Goal: Task Accomplishment & Management: Use online tool/utility

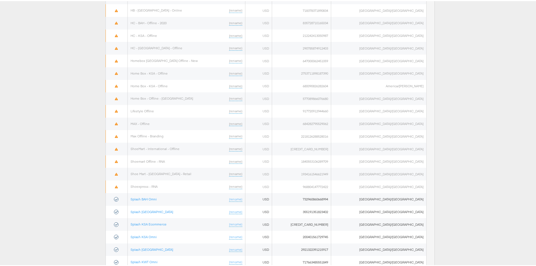
scroll to position [271, 0]
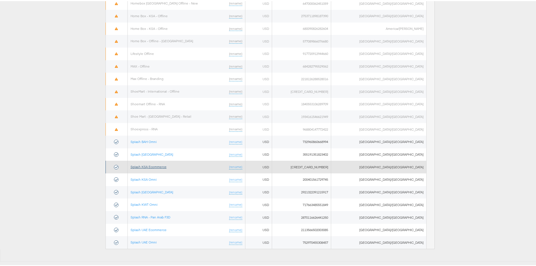
click at [150, 166] on link "Splash KSA Ecommerce" at bounding box center [149, 166] width 36 height 4
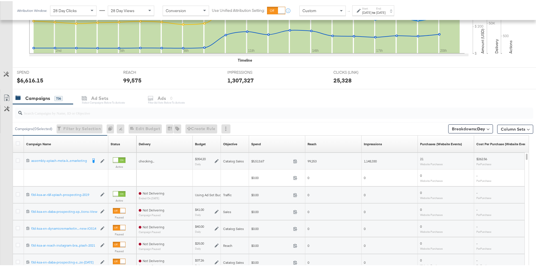
scroll to position [201, 0]
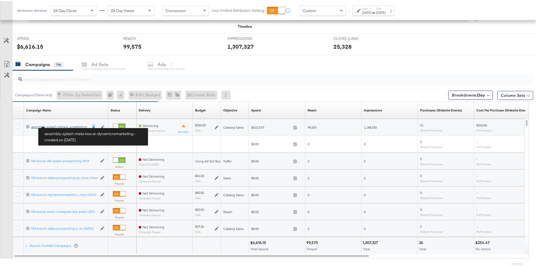
click at [63, 125] on div "assembly-splash-meta-ksa-ar-dynamicremarketing assembly-splash-meta-k...emarket…" at bounding box center [59, 126] width 56 height 5
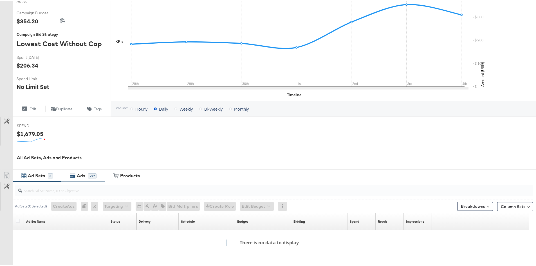
scroll to position [177, 0]
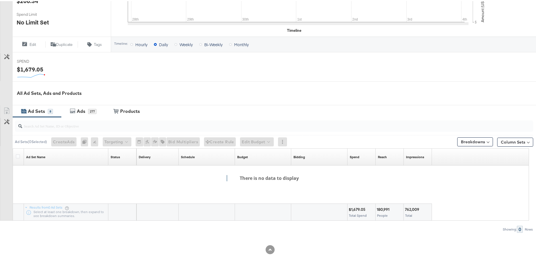
click at [32, 112] on div "Ad Sets" at bounding box center [36, 110] width 17 height 6
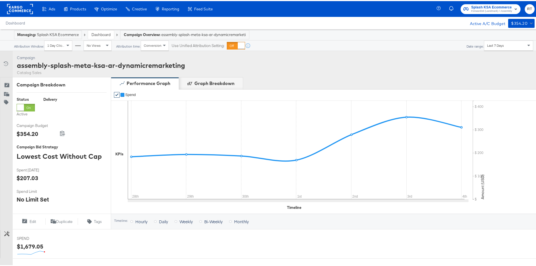
click at [65, 31] on div "Managing: Splash KSA Ecommerce" at bounding box center [48, 33] width 62 height 5
click at [101, 35] on link "Dashboard" at bounding box center [101, 33] width 19 height 5
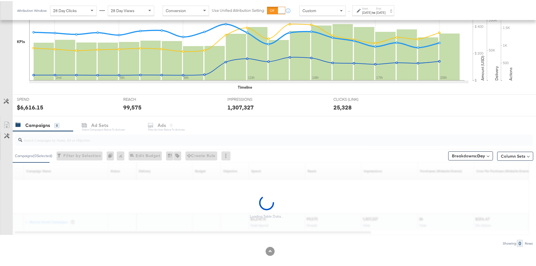
scroll to position [144, 0]
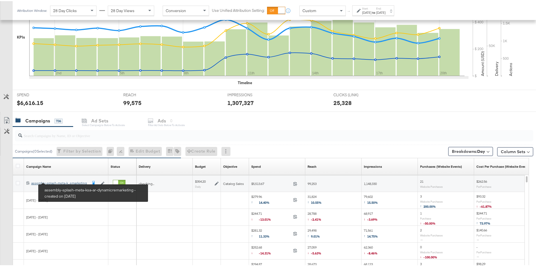
click at [53, 181] on div "assembly-splash-meta-ksa-ar-dynamicremarketing assembly-splash-meta-k...emarket…" at bounding box center [59, 182] width 56 height 5
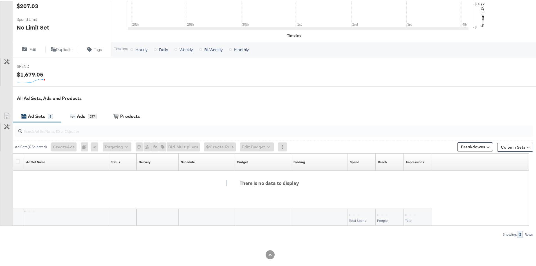
scroll to position [177, 0]
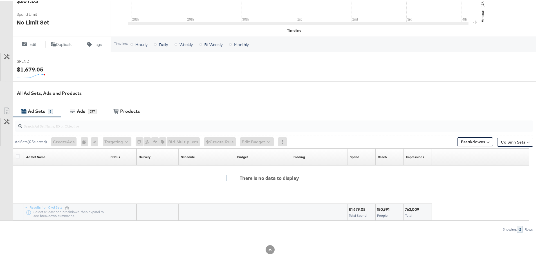
click at [236, 173] on div "There is no data to display" at bounding box center [267, 191] width 534 height 55
click at [254, 176] on h4 "There is no data to display" at bounding box center [267, 177] width 80 height 6
click at [82, 107] on div "Ads" at bounding box center [81, 110] width 8 height 6
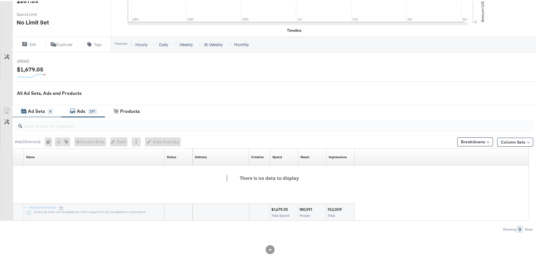
click at [25, 110] on icon at bounding box center [24, 111] width 4 height 2
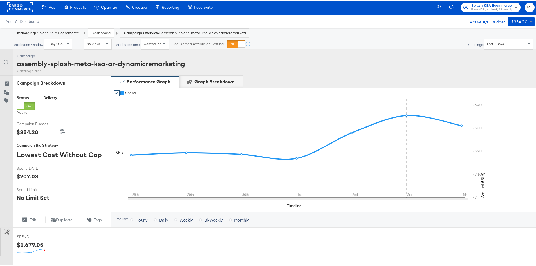
scroll to position [0, 0]
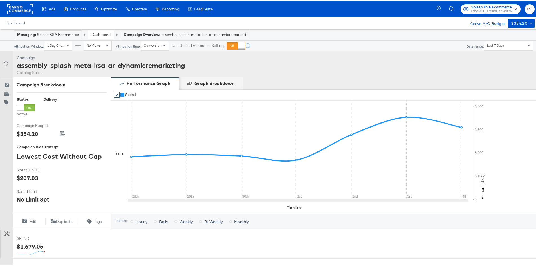
drag, startPoint x: 54, startPoint y: 35, endPoint x: 63, endPoint y: 38, distance: 9.3
click at [54, 35] on div "Managing: Splash KSA Ecommerce" at bounding box center [48, 33] width 62 height 5
click at [99, 35] on link "Dashboard" at bounding box center [101, 33] width 19 height 5
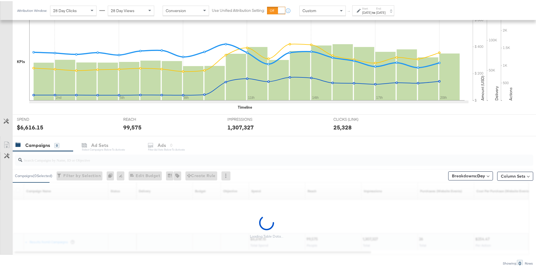
scroll to position [144, 0]
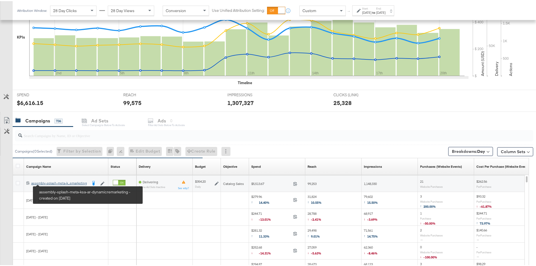
click at [54, 183] on div "assembly-splash-meta-ksa-ar-dynamicremarketing assembly-splash-meta-k...emarket…" at bounding box center [59, 182] width 56 height 5
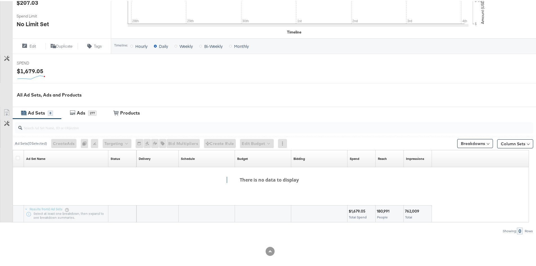
scroll to position [177, 0]
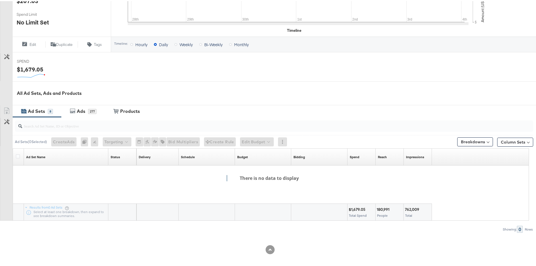
click at [149, 178] on div "There is no data to display" at bounding box center [267, 191] width 534 height 55
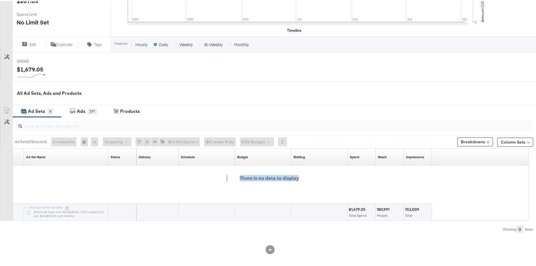
drag, startPoint x: 129, startPoint y: 173, endPoint x: 112, endPoint y: 165, distance: 18.8
click at [128, 173] on div "There is no data to display" at bounding box center [267, 191] width 534 height 55
click at [48, 174] on div "There is no data to display" at bounding box center [267, 191] width 534 height 55
click at [38, 114] on div "Ad Sets 8" at bounding box center [37, 110] width 49 height 12
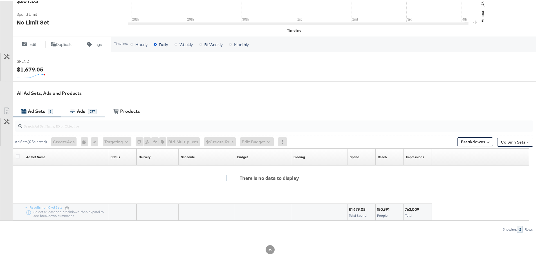
click at [83, 106] on div "Ads 277" at bounding box center [83, 110] width 44 height 12
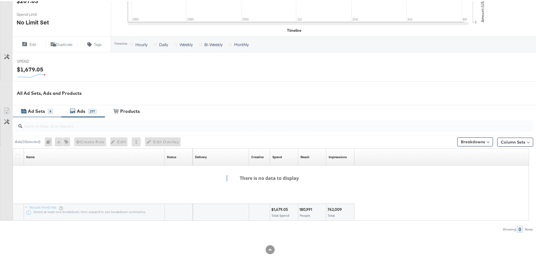
click at [41, 110] on div "Ad Sets" at bounding box center [36, 110] width 17 height 6
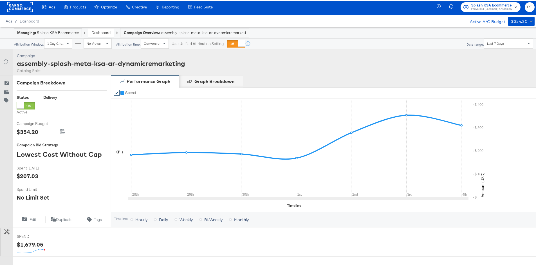
scroll to position [0, 0]
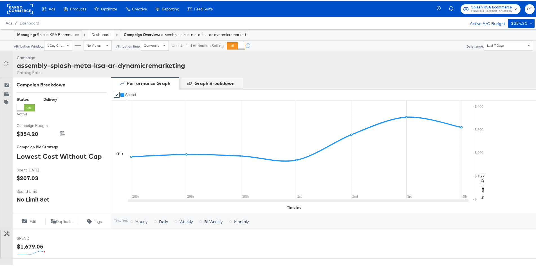
click at [22, 10] on rect at bounding box center [20, 8] width 26 height 10
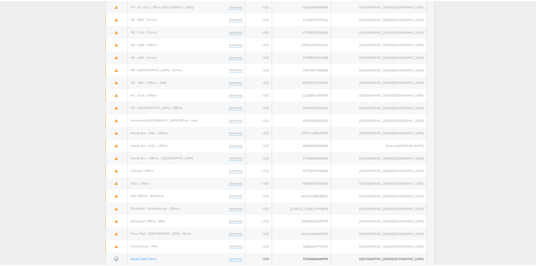
scroll to position [271, 0]
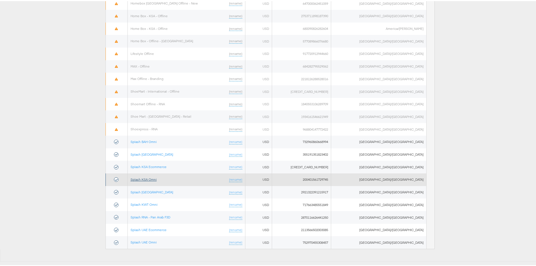
click at [154, 179] on link "Splash KSA Omni" at bounding box center [144, 178] width 26 height 4
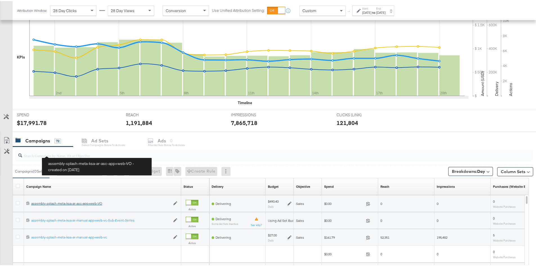
scroll to position [173, 0]
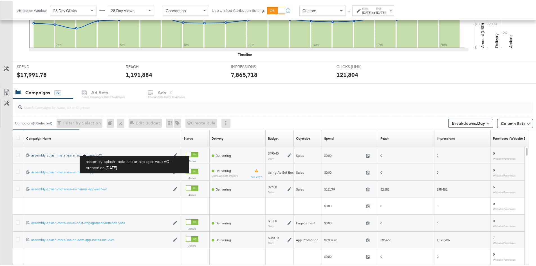
click at [63, 154] on div "assembly-splash-meta-ksa-ar-asc-app+web-VO assembly-splash-meta-ksa-ar-asc-app+…" at bounding box center [100, 154] width 139 height 5
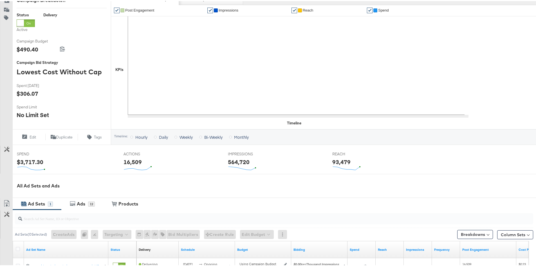
scroll to position [159, 0]
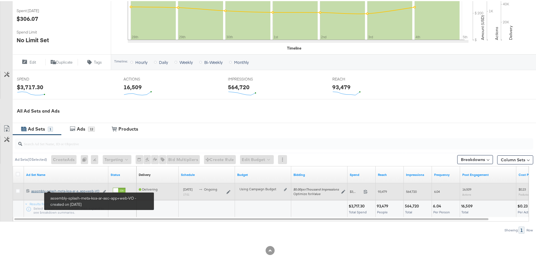
click at [69, 190] on div "assembly-splash-meta-ksa-ar-asc-app+web-VO assembly-splash-meta-ksa-ar-a...app+…" at bounding box center [65, 190] width 68 height 5
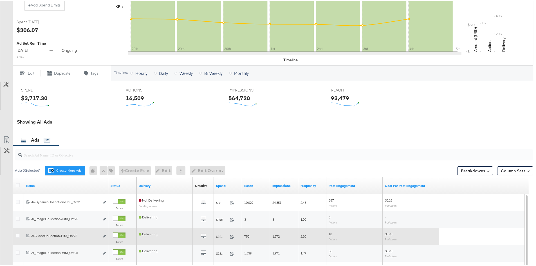
scroll to position [225, 0]
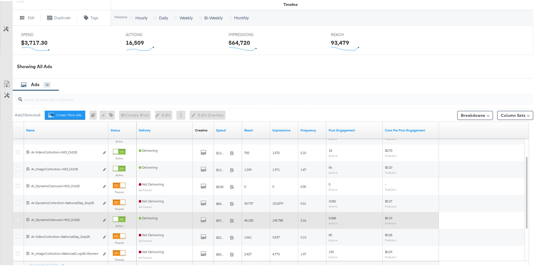
click at [17, 220] on icon at bounding box center [18, 219] width 4 height 4
click at [0, 0] on input "checkbox" at bounding box center [0, 0] width 0 height 0
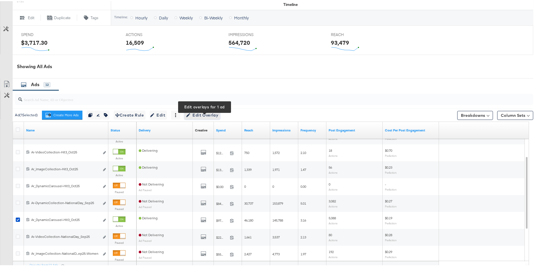
click at [199, 118] on span "Edit Overlay Edit overlays for 1 ad" at bounding box center [202, 114] width 32 height 7
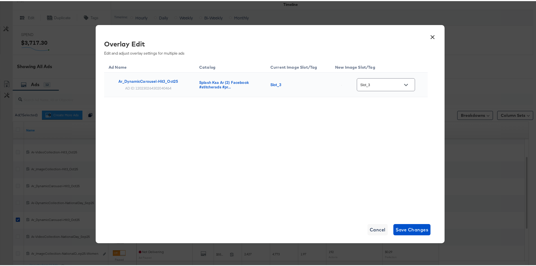
click at [408, 83] on icon "Open" at bounding box center [406, 84] width 4 height 4
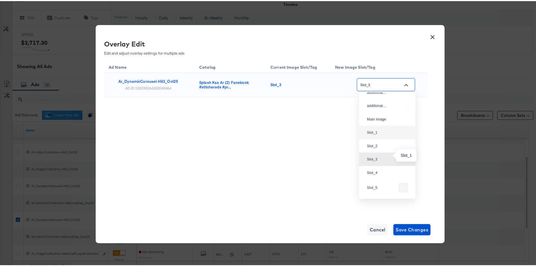
click at [382, 134] on div "Slot_1" at bounding box center [386, 132] width 38 height 6
type input "Slot_1"
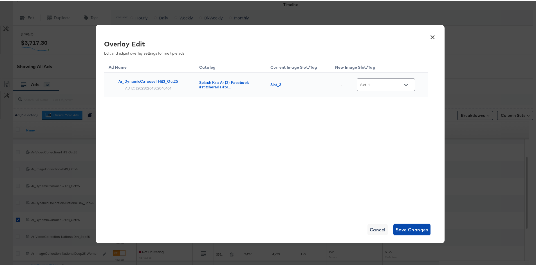
click at [411, 226] on span "Save Changes" at bounding box center [412, 229] width 33 height 8
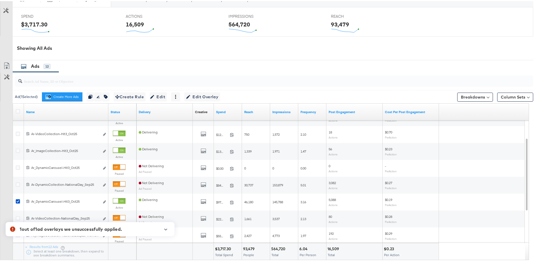
scroll to position [253, 0]
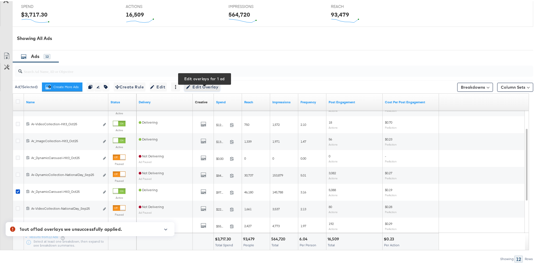
click at [201, 90] on span "Edit Overlay Edit overlays for 1 ad" at bounding box center [202, 86] width 32 height 7
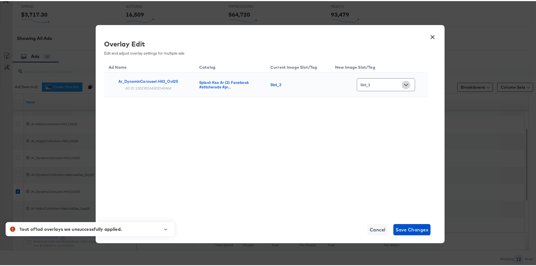
click at [408, 83] on icon "Open" at bounding box center [406, 84] width 4 height 2
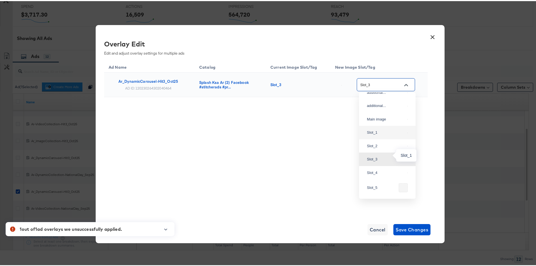
click at [379, 134] on div "Slot_1" at bounding box center [386, 132] width 38 height 6
type input "Slot_1"
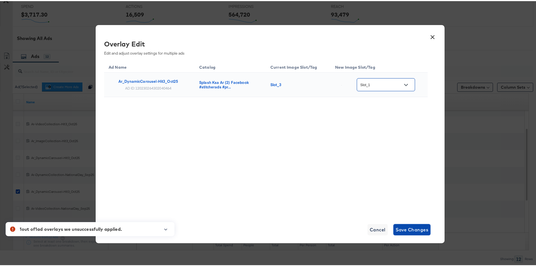
click at [414, 230] on span "Save Changes" at bounding box center [412, 229] width 33 height 8
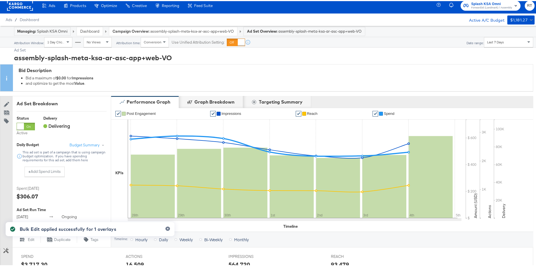
scroll to position [0, 0]
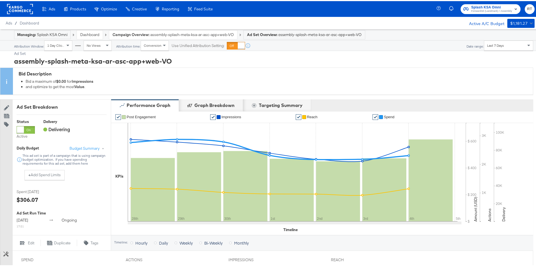
click at [84, 33] on link "Dashboard" at bounding box center [89, 33] width 19 height 5
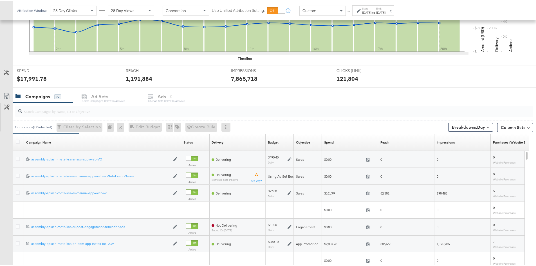
scroll to position [169, 0]
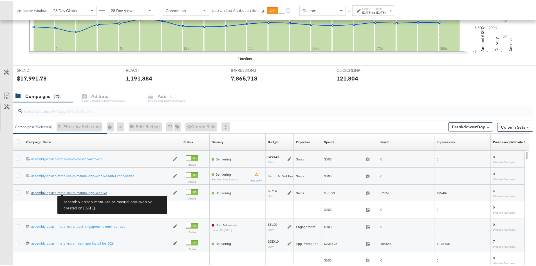
click at [79, 193] on div "assembly-splash-meta-ksa-ar-manual-app+web-vc assembly-splash-meta-ksa-ar-manua…" at bounding box center [100, 192] width 139 height 5
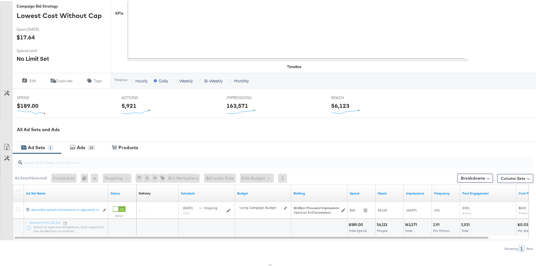
scroll to position [160, 0]
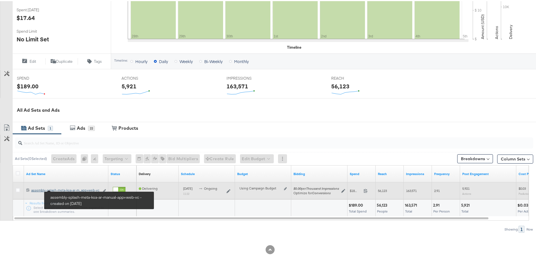
click at [55, 191] on div "assembly-splash-meta-ksa-ar-manual-app+web-vc assembly-splash-meta-ksa-ar-m...a…" at bounding box center [65, 189] width 68 height 5
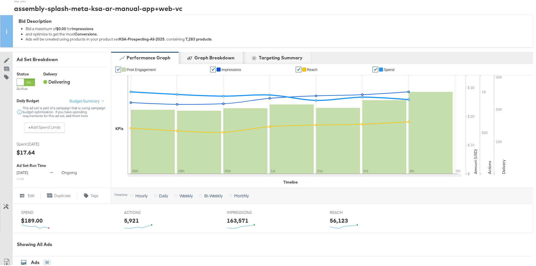
scroll to position [204, 0]
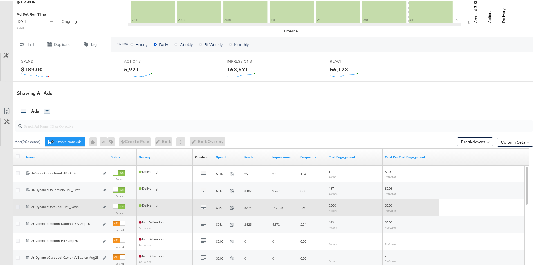
click at [17, 207] on icon at bounding box center [18, 206] width 4 height 4
click at [0, 0] on input "checkbox" at bounding box center [0, 0] width 0 height 0
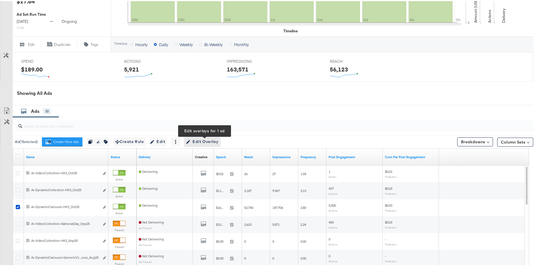
click at [191, 143] on span "Edit Overlay Edit overlays for 1 ad" at bounding box center [202, 140] width 32 height 7
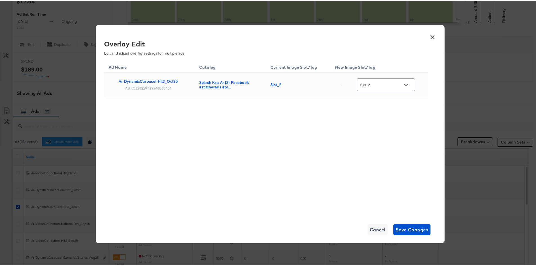
click at [407, 83] on icon "Open" at bounding box center [406, 84] width 4 height 4
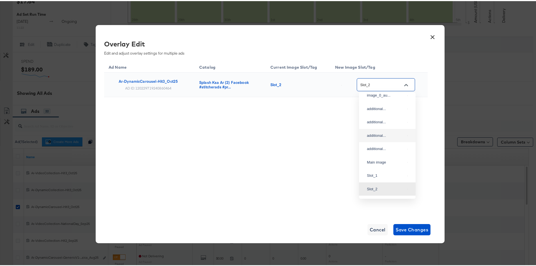
scroll to position [0, 0]
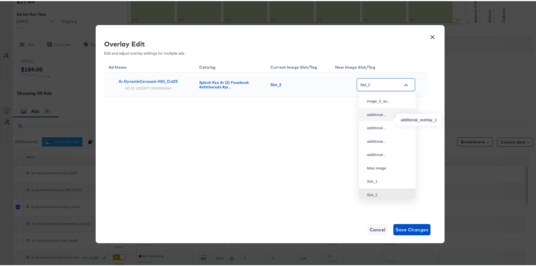
click at [389, 117] on div "additional..." at bounding box center [386, 114] width 38 height 6
type input "additional_overlay_1"
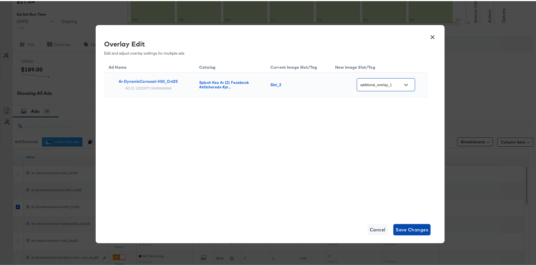
drag, startPoint x: 398, startPoint y: 226, endPoint x: 388, endPoint y: 212, distance: 17.5
click at [398, 225] on span "Save Changes" at bounding box center [412, 229] width 33 height 8
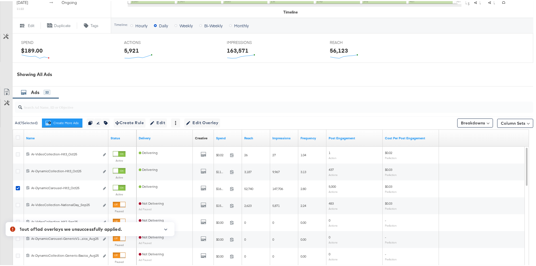
scroll to position [260, 0]
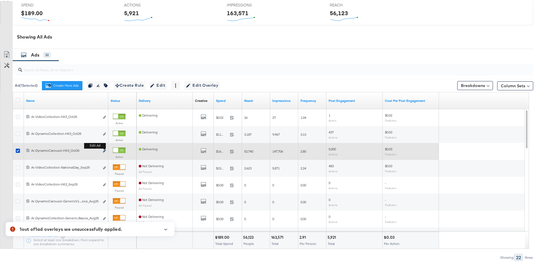
click at [104, 148] on b "Edit ad" at bounding box center [95, 145] width 22 height 6
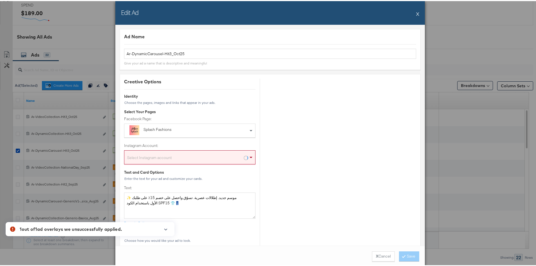
click at [413, 14] on div "Edit Ad X" at bounding box center [270, 12] width 310 height 24
click at [413, 12] on div "Edit Ad X" at bounding box center [270, 12] width 310 height 24
click at [417, 14] on button "X" at bounding box center [417, 12] width 3 height 11
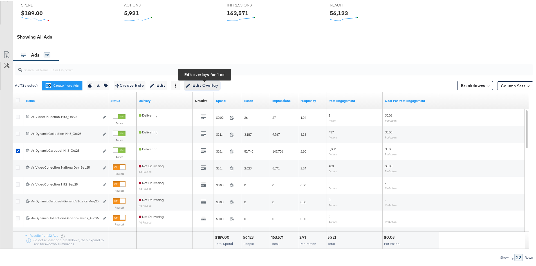
click at [206, 81] on button "Edit Overlay Edit overlays for 1 ad" at bounding box center [202, 84] width 36 height 9
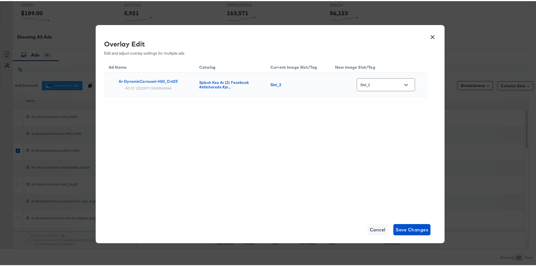
click at [408, 84] on icon "Open" at bounding box center [406, 84] width 4 height 4
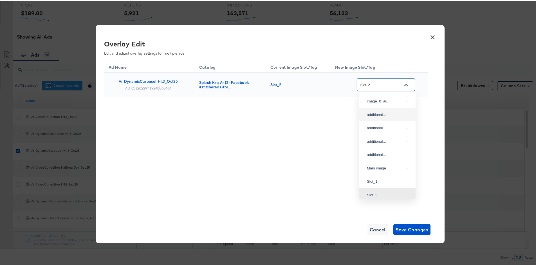
scroll to position [32, 0]
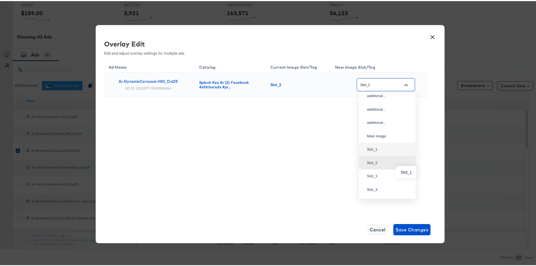
click at [374, 151] on div "Slot_1" at bounding box center [386, 149] width 38 height 6
type input "Slot_1"
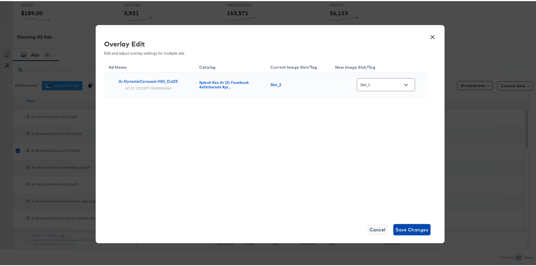
click at [404, 230] on span "Save Changes" at bounding box center [412, 229] width 33 height 8
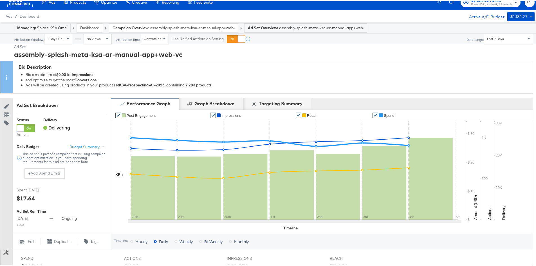
scroll to position [0, 0]
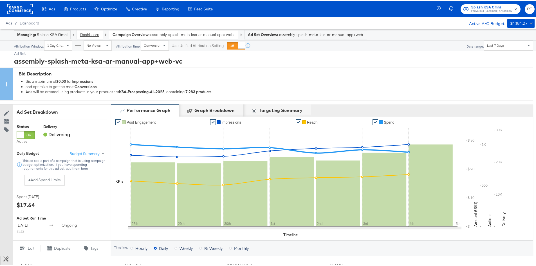
drag, startPoint x: 88, startPoint y: 33, endPoint x: 19, endPoint y: 99, distance: 95.2
click at [88, 33] on link "Dashboard" at bounding box center [89, 33] width 19 height 5
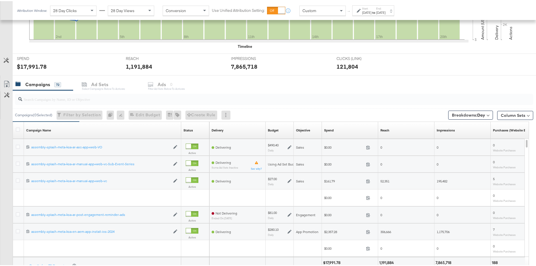
scroll to position [229, 0]
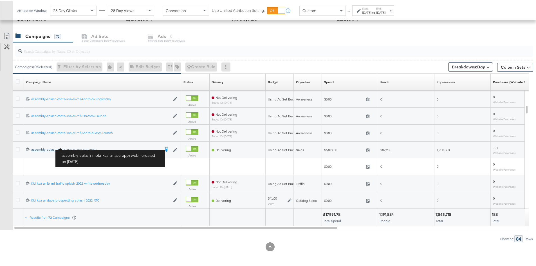
click at [77, 146] on div "assembly-splash-meta-ksa-ar-asc-app+web assembly-splash-meta-ksa-ar-asc-app+web" at bounding box center [95, 148] width 129 height 5
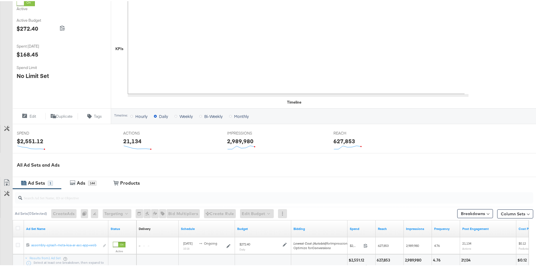
scroll to position [160, 0]
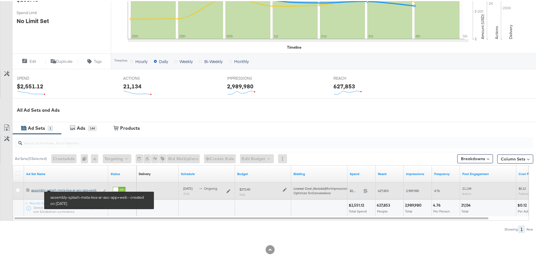
click at [51, 188] on div "assembly-splash-meta-ksa-ar-asc-app+web assembly-splash-meta-ksa-ar-asc-app+web" at bounding box center [65, 189] width 68 height 5
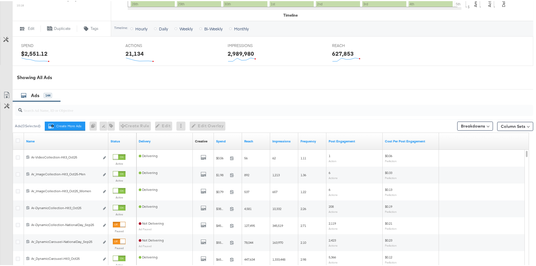
scroll to position [253, 0]
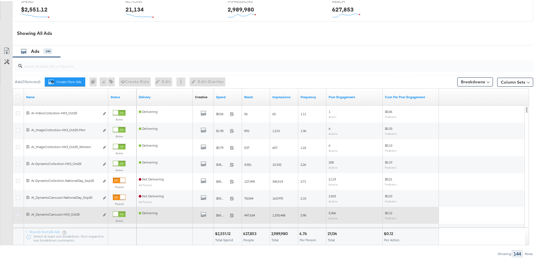
click at [17, 215] on icon at bounding box center [18, 213] width 4 height 4
click at [0, 0] on input "checkbox" at bounding box center [0, 0] width 0 height 0
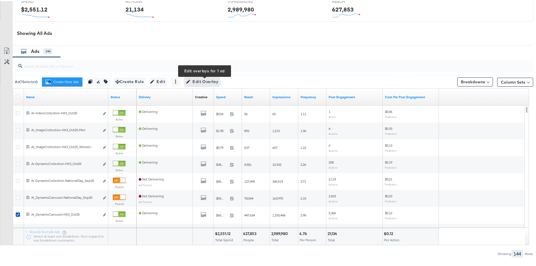
click at [190, 81] on icon "button" at bounding box center [188, 81] width 4 height 4
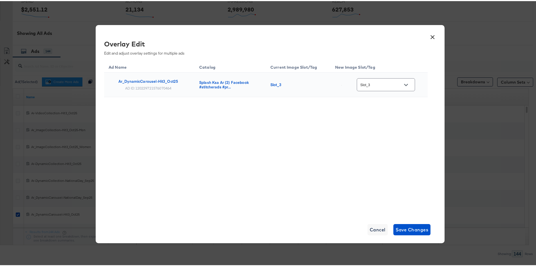
click at [408, 86] on icon "Open" at bounding box center [406, 84] width 4 height 4
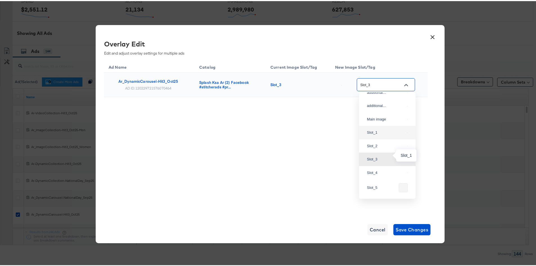
click at [386, 134] on div "Slot_1" at bounding box center [386, 132] width 38 height 6
type input "Slot_1"
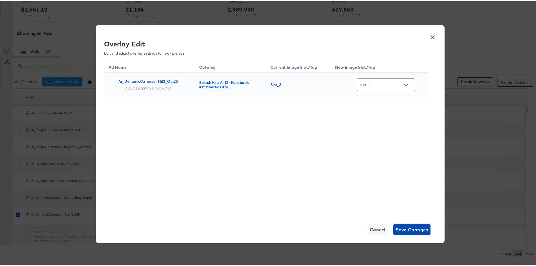
click at [413, 226] on span "Save Changes" at bounding box center [412, 229] width 33 height 8
